Goal: Task Accomplishment & Management: Complete application form

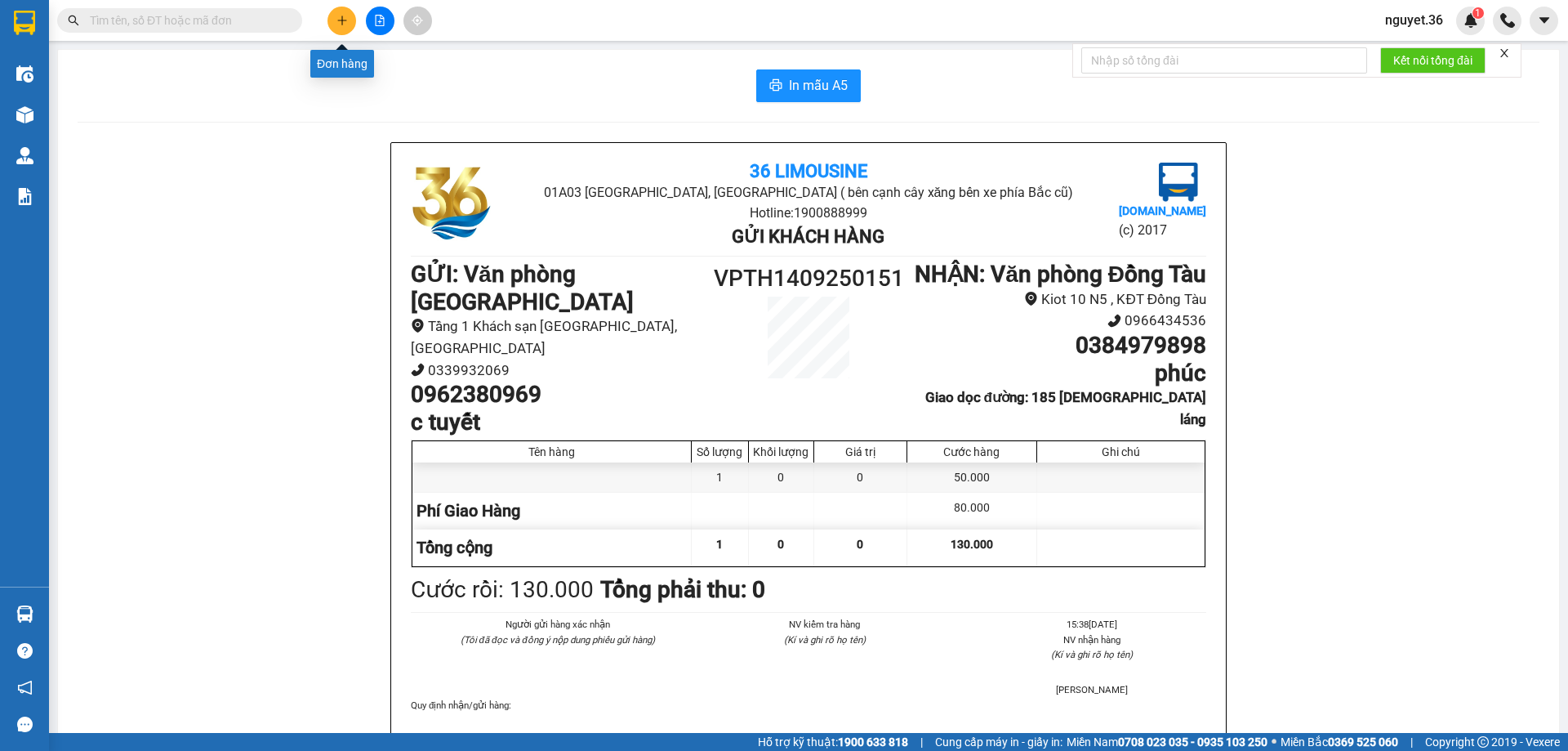
click at [351, 25] on button at bounding box center [342, 21] width 28 height 28
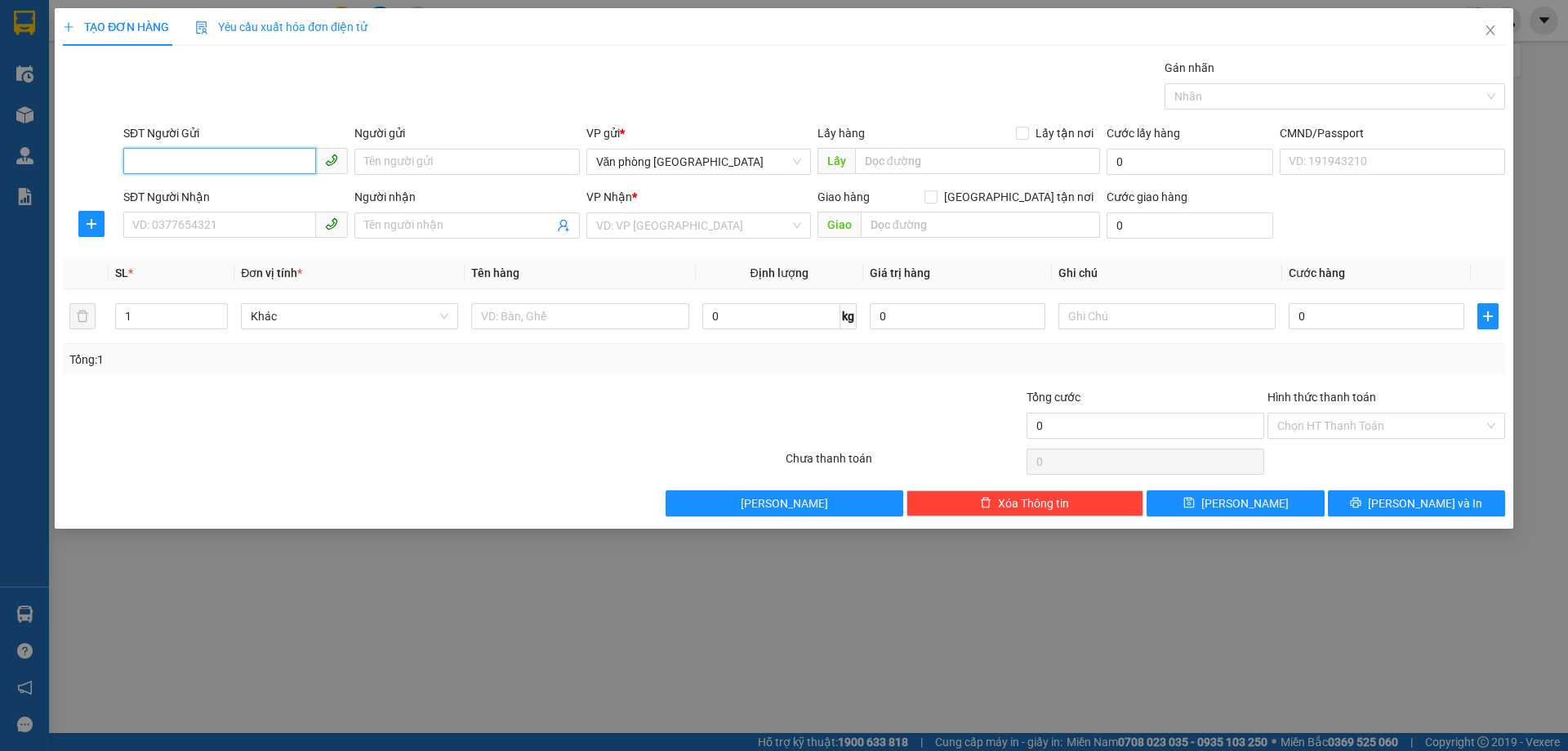
click at [250, 163] on input "SĐT Người Gửi" at bounding box center [219, 160] width 193 height 26
click at [240, 192] on div "0984557087 - định" at bounding box center [236, 194] width 205 height 18
type input "0984557087"
type input "định"
type input "0984557087"
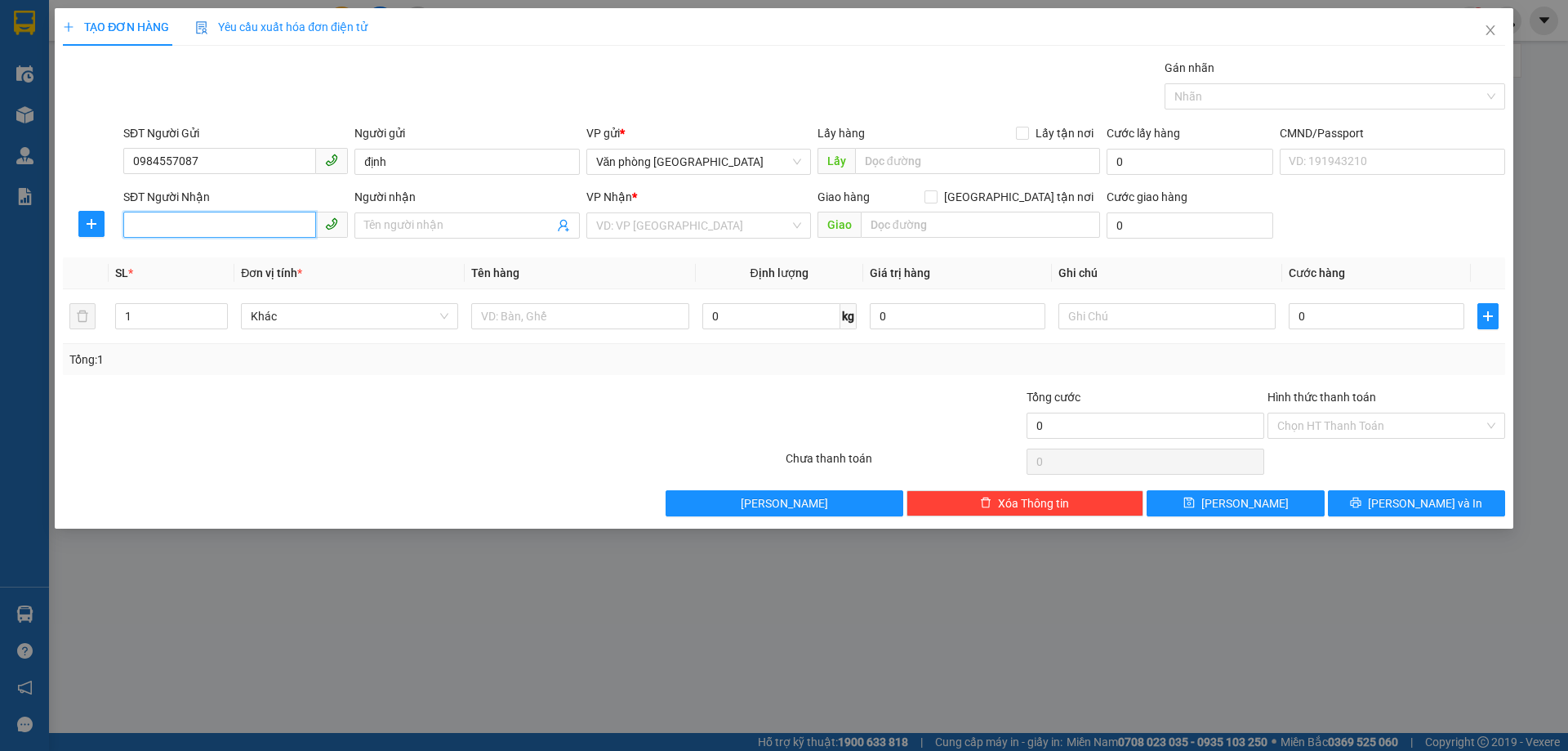
click at [245, 222] on input "SĐT Người Nhận" at bounding box center [219, 224] width 193 height 26
click at [249, 261] on div "0963195976 - C AN" at bounding box center [236, 259] width 205 height 18
type input "0963195976"
type input "C AN"
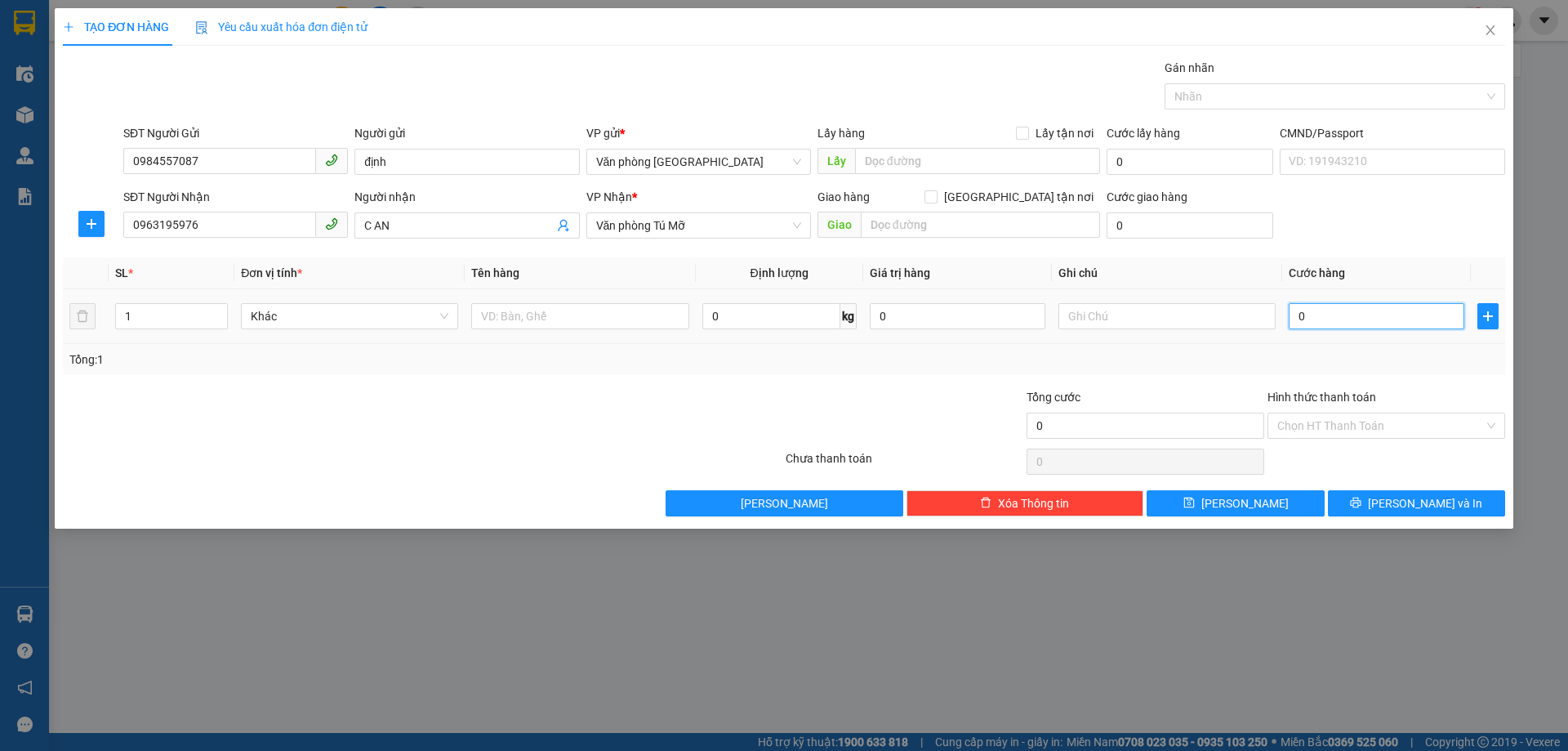
click at [1344, 315] on input "0" at bounding box center [1376, 315] width 175 height 26
type input "3"
type input "30"
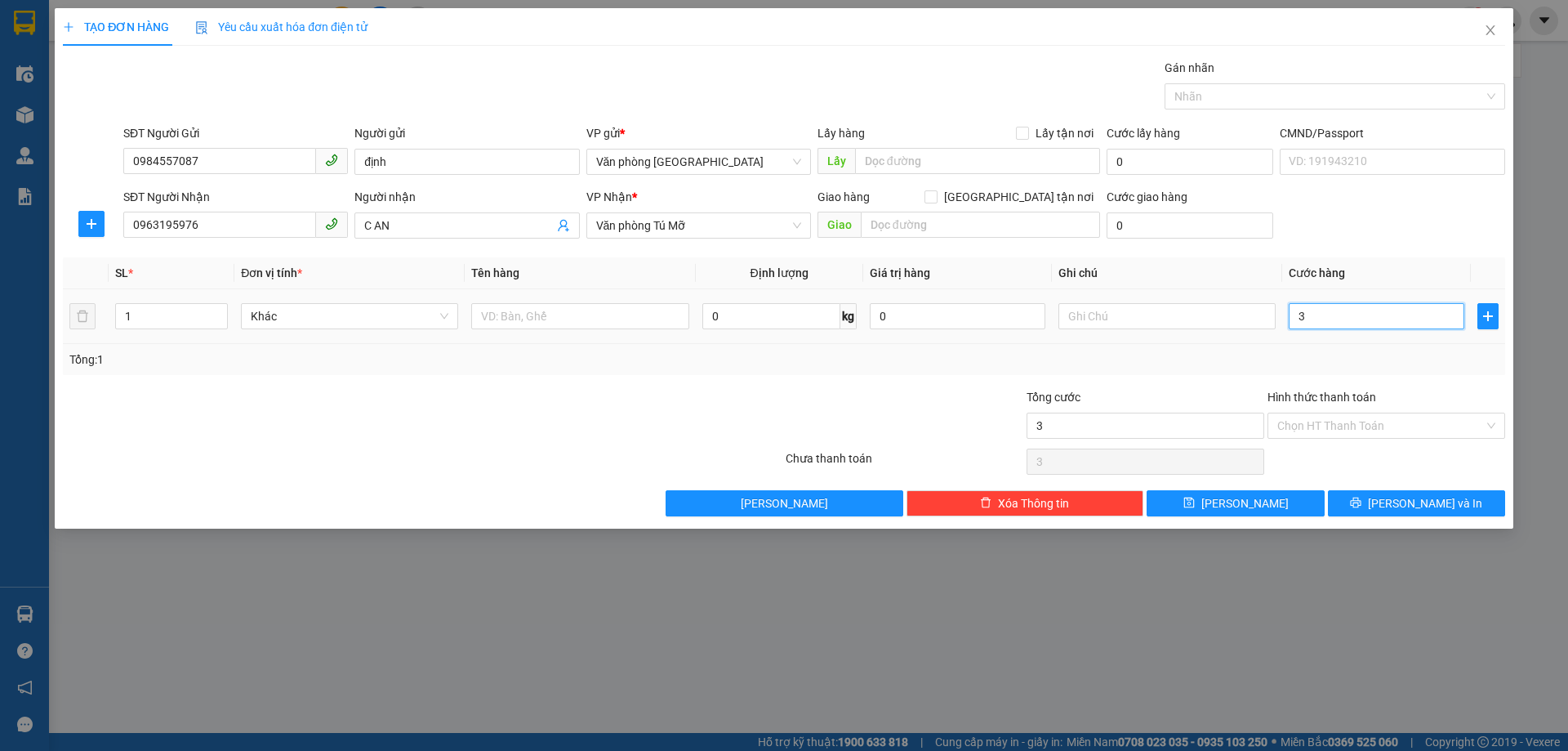
type input "30"
type input "300"
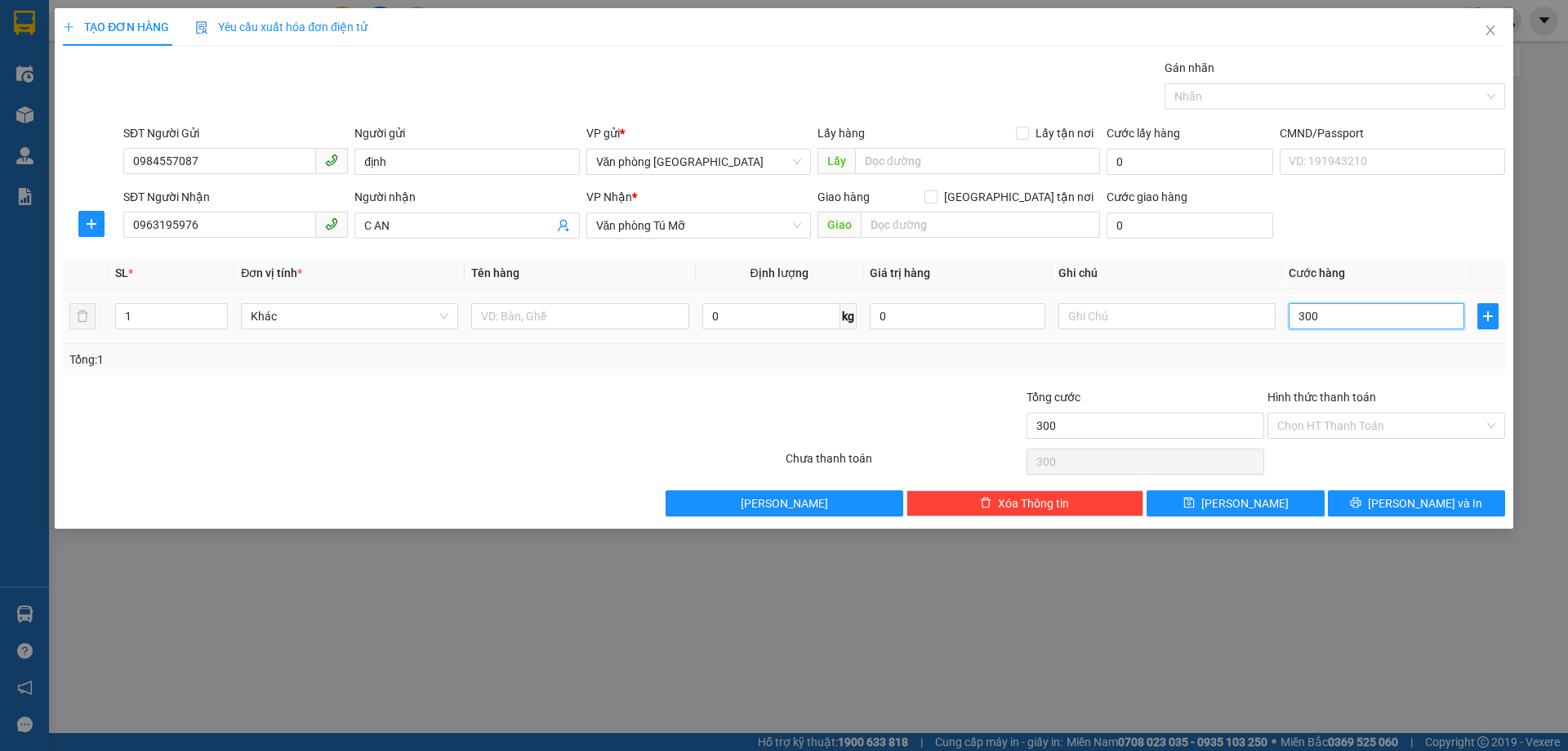
type input "3.000"
type input "30.000"
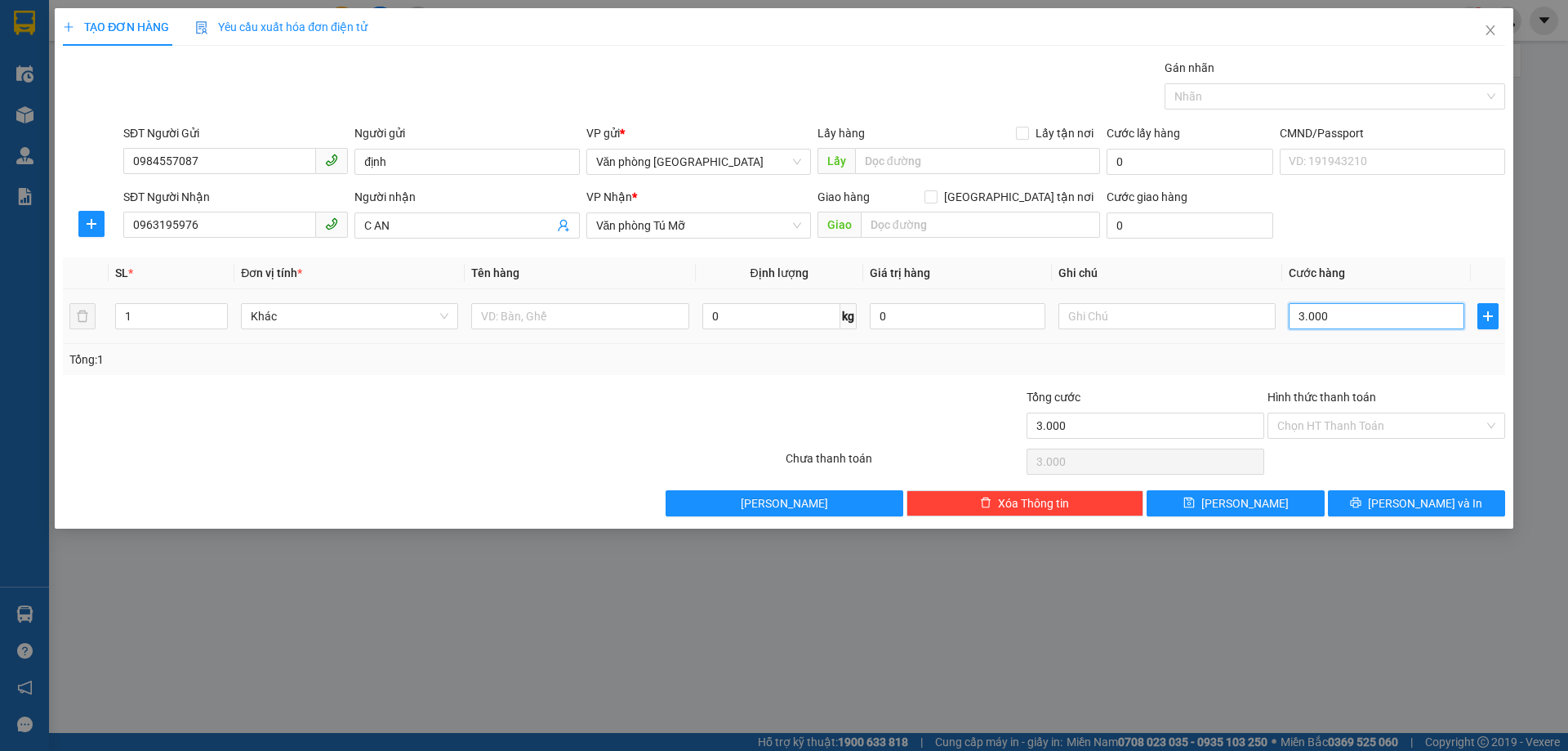
type input "30.000"
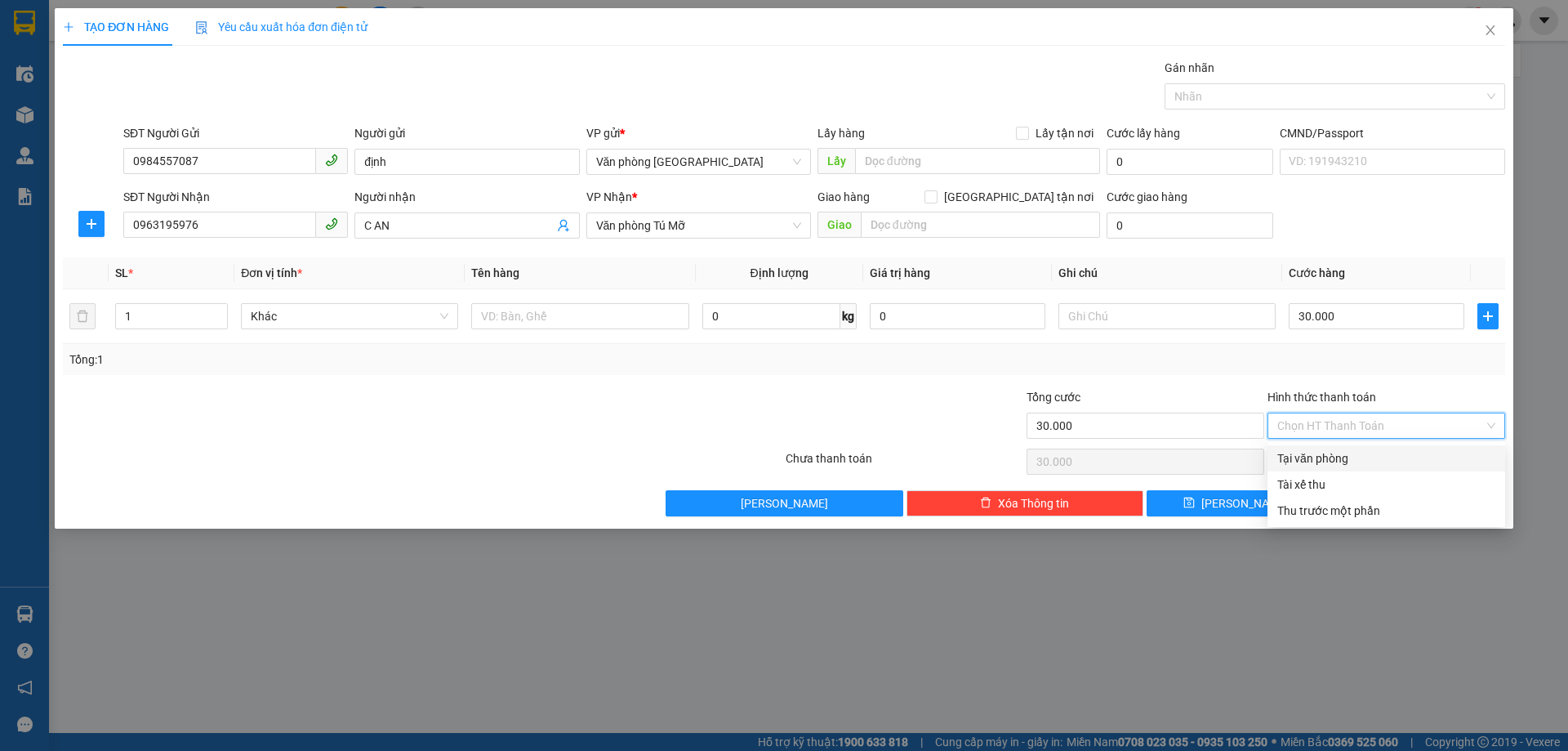
click at [1349, 420] on input "Hình thức thanh toán" at bounding box center [1380, 425] width 207 height 24
click at [1329, 460] on div "Tại văn phòng" at bounding box center [1385, 458] width 218 height 18
type input "0"
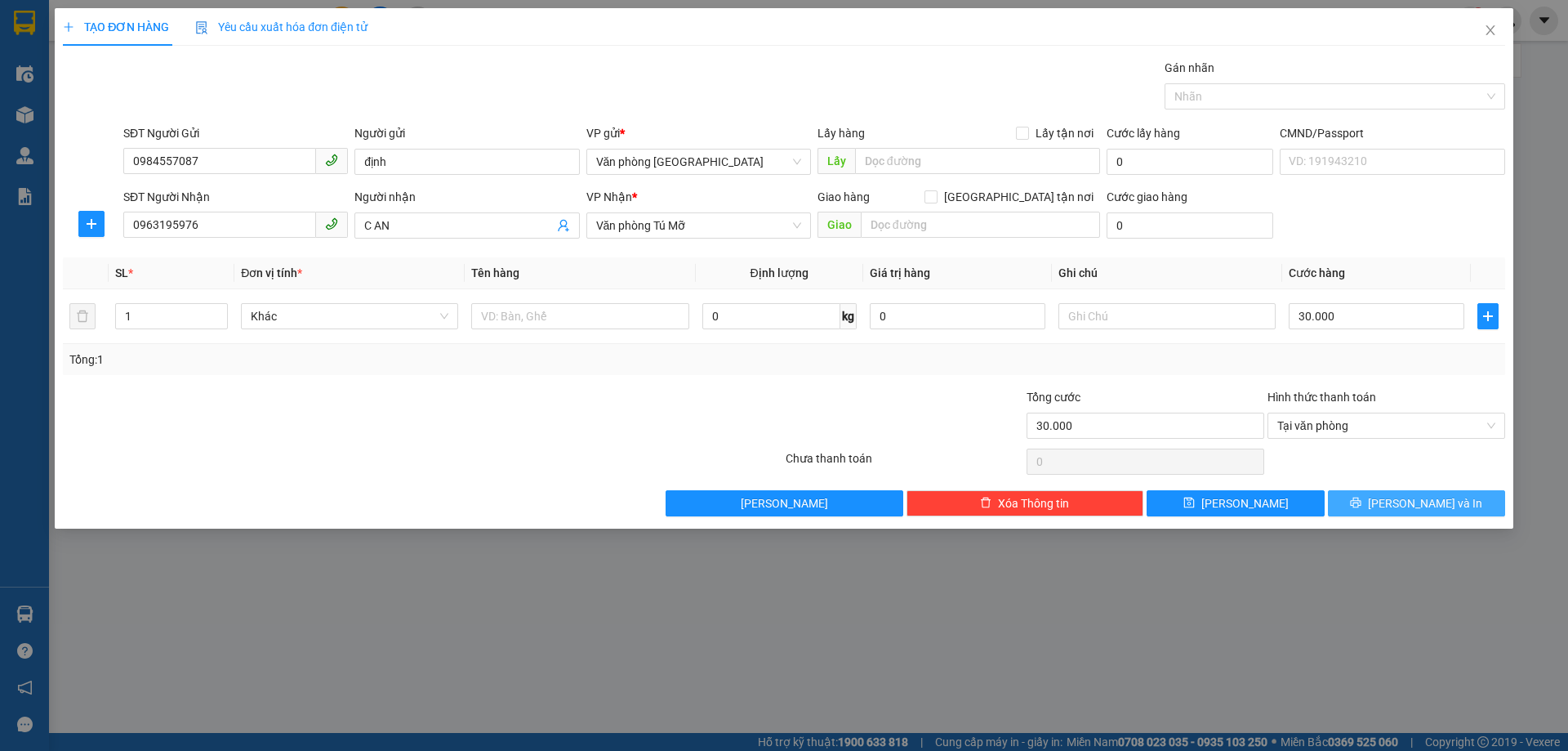
click at [1382, 505] on button "[PERSON_NAME] và In" at bounding box center [1416, 502] width 177 height 26
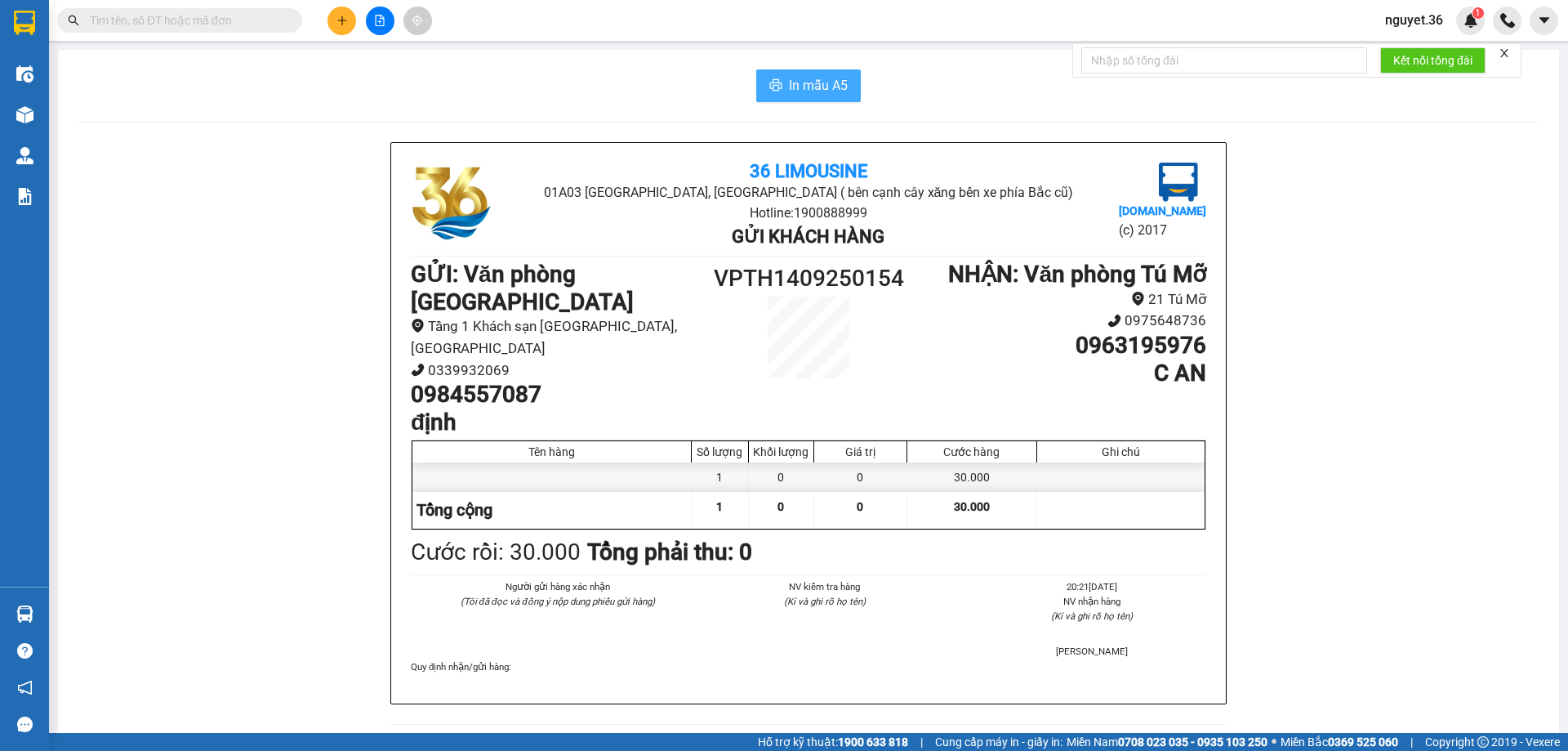
click at [835, 85] on span "In mẫu A5" at bounding box center [818, 85] width 58 height 20
